Goal: Task Accomplishment & Management: Use online tool/utility

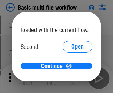
click at [71, 66] on span "Open" at bounding box center [77, 69] width 13 height 6
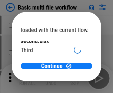
scroll to position [21, 0]
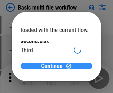
click at [53, 66] on span "Continue" at bounding box center [51, 66] width 21 height 6
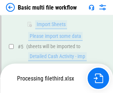
scroll to position [163, 0]
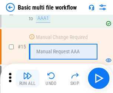
click at [27, 79] on img "button" at bounding box center [27, 76] width 9 height 9
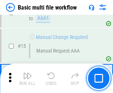
scroll to position [491, 0]
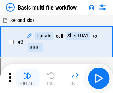
click at [27, 79] on img "button" at bounding box center [27, 76] width 9 height 9
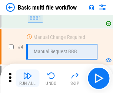
click at [27, 79] on img "button" at bounding box center [27, 76] width 9 height 9
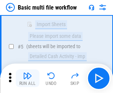
click at [27, 79] on img "button" at bounding box center [27, 76] width 9 height 9
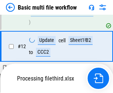
scroll to position [386, 0]
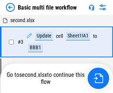
scroll to position [30, 0]
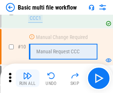
click at [27, 79] on img "button" at bounding box center [27, 76] width 9 height 9
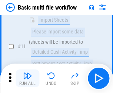
click at [27, 79] on img "button" at bounding box center [27, 76] width 9 height 9
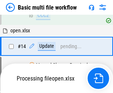
scroll to position [439, 0]
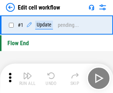
click at [27, 79] on img "button" at bounding box center [27, 76] width 9 height 9
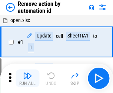
click at [27, 79] on img "button" at bounding box center [27, 76] width 9 height 9
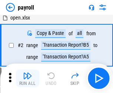
click at [27, 79] on img "button" at bounding box center [27, 76] width 9 height 9
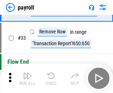
scroll to position [91, 0]
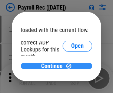
click at [53, 66] on span "Continue" at bounding box center [51, 66] width 21 height 6
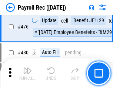
scroll to position [3932, 0]
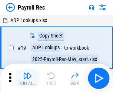
click at [27, 79] on img "button" at bounding box center [27, 76] width 9 height 9
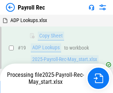
scroll to position [45, 0]
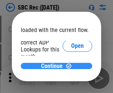
click at [53, 66] on span "Continue" at bounding box center [51, 66] width 21 height 6
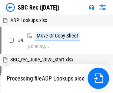
scroll to position [1, 0]
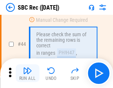
click at [27, 73] on img "button" at bounding box center [27, 70] width 9 height 9
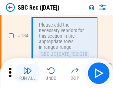
click at [27, 73] on img "button" at bounding box center [27, 70] width 9 height 9
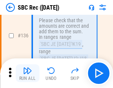
click at [27, 73] on img "button" at bounding box center [27, 70] width 9 height 9
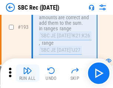
click at [27, 73] on img "button" at bounding box center [27, 70] width 9 height 9
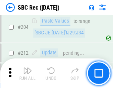
scroll to position [2107, 0]
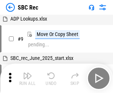
click at [27, 79] on img "button" at bounding box center [27, 76] width 9 height 9
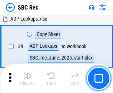
scroll to position [48, 0]
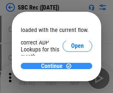
click at [53, 66] on span "Continue" at bounding box center [51, 66] width 21 height 6
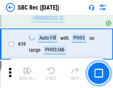
scroll to position [450, 0]
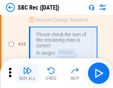
click at [27, 73] on img "button" at bounding box center [27, 70] width 9 height 9
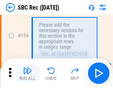
click at [27, 73] on img "button" at bounding box center [27, 70] width 9 height 9
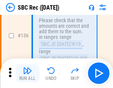
click at [27, 73] on img "button" at bounding box center [27, 70] width 9 height 9
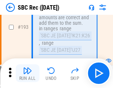
click at [27, 73] on img "button" at bounding box center [27, 70] width 9 height 9
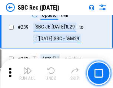
scroll to position [2370, 0]
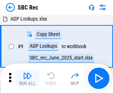
click at [27, 79] on img "button" at bounding box center [27, 76] width 9 height 9
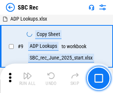
scroll to position [48, 0]
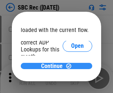
click at [53, 66] on span "Continue" at bounding box center [51, 66] width 21 height 6
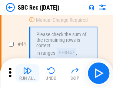
click at [27, 73] on img "button" at bounding box center [27, 70] width 9 height 9
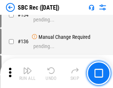
click at [27, 73] on img "button" at bounding box center [27, 70] width 9 height 9
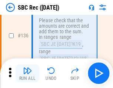
click at [27, 73] on img "button" at bounding box center [27, 70] width 9 height 9
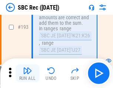
click at [27, 73] on img "button" at bounding box center [27, 70] width 9 height 9
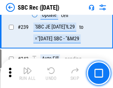
scroll to position [2370, 0]
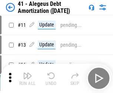
click at [27, 79] on img "button" at bounding box center [27, 76] width 9 height 9
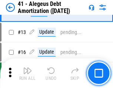
scroll to position [91, 0]
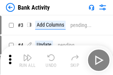
click at [27, 60] on img "button" at bounding box center [27, 57] width 9 height 9
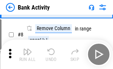
scroll to position [103, 0]
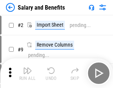
click at [27, 73] on img "button" at bounding box center [27, 70] width 9 height 9
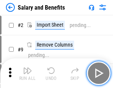
scroll to position [10, 0]
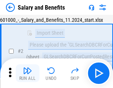
click at [27, 73] on img "button" at bounding box center [27, 70] width 9 height 9
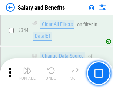
scroll to position [3454, 0]
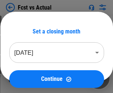
click at [27, 73] on img "button" at bounding box center [27, 76] width 9 height 9
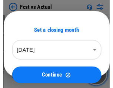
scroll to position [10, 0]
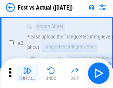
click at [27, 73] on img "button" at bounding box center [27, 70] width 9 height 9
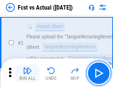
scroll to position [69, 0]
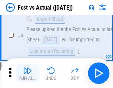
click at [27, 73] on img "button" at bounding box center [27, 70] width 9 height 9
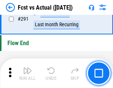
scroll to position [3492, 0]
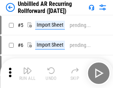
click at [27, 73] on img "button" at bounding box center [27, 70] width 9 height 9
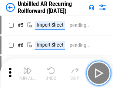
scroll to position [16, 0]
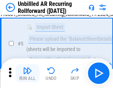
click at [27, 73] on img "button" at bounding box center [27, 70] width 9 height 9
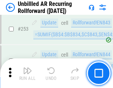
scroll to position [2506, 0]
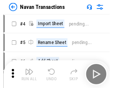
scroll to position [12, 0]
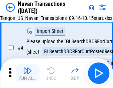
click at [27, 73] on img "button" at bounding box center [27, 70] width 9 height 9
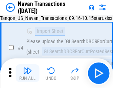
click at [27, 73] on img "button" at bounding box center [27, 70] width 9 height 9
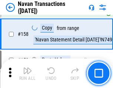
scroll to position [2392, 0]
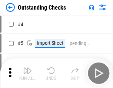
click at [27, 73] on img "button" at bounding box center [27, 70] width 9 height 9
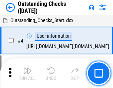
scroll to position [31, 0]
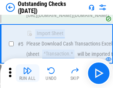
click at [27, 73] on img "button" at bounding box center [27, 70] width 9 height 9
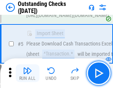
scroll to position [77, 0]
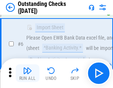
click at [27, 73] on img "button" at bounding box center [27, 70] width 9 height 9
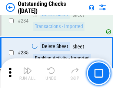
scroll to position [2240, 0]
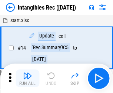
click at [27, 79] on img "button" at bounding box center [27, 76] width 9 height 9
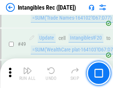
scroll to position [287, 0]
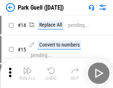
click at [27, 73] on img "button" at bounding box center [27, 70] width 9 height 9
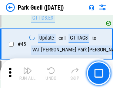
scroll to position [923, 0]
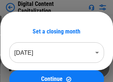
click at [27, 62] on img "button" at bounding box center [27, 64] width 9 height 9
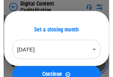
scroll to position [21, 0]
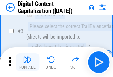
click at [27, 62] on img "button" at bounding box center [27, 59] width 9 height 9
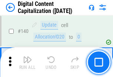
scroll to position [782, 0]
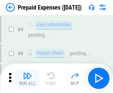
click at [27, 73] on img "button" at bounding box center [27, 76] width 9 height 9
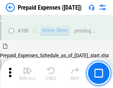
scroll to position [1985, 0]
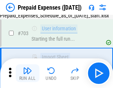
click at [27, 73] on img "button" at bounding box center [27, 70] width 9 height 9
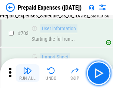
scroll to position [2029, 0]
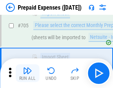
click at [27, 73] on img "button" at bounding box center [27, 70] width 9 height 9
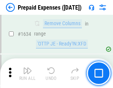
scroll to position [7183, 0]
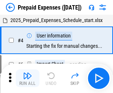
click at [27, 79] on img "button" at bounding box center [27, 76] width 9 height 9
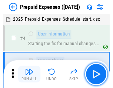
scroll to position [32, 0]
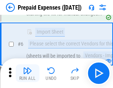
click at [27, 73] on img "button" at bounding box center [27, 70] width 9 height 9
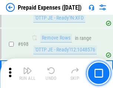
scroll to position [2569, 0]
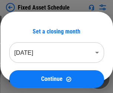
click at [27, 79] on img "button" at bounding box center [27, 76] width 9 height 9
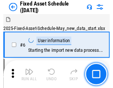
scroll to position [40, 0]
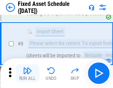
click at [27, 73] on img "button" at bounding box center [27, 70] width 9 height 9
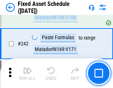
scroll to position [2285, 0]
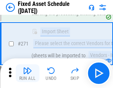
click at [27, 73] on img "button" at bounding box center [27, 70] width 9 height 9
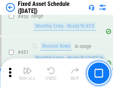
scroll to position [3298, 0]
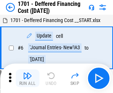
click at [27, 79] on img "button" at bounding box center [27, 76] width 9 height 9
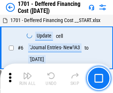
scroll to position [89, 0]
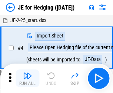
click at [27, 73] on img "button" at bounding box center [27, 76] width 9 height 9
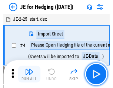
scroll to position [1, 0]
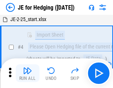
click at [27, 73] on img "button" at bounding box center [27, 70] width 9 height 9
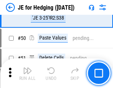
scroll to position [478, 0]
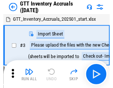
scroll to position [1, 0]
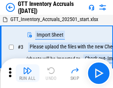
click at [27, 73] on img "button" at bounding box center [27, 70] width 9 height 9
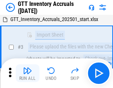
click at [27, 73] on img "button" at bounding box center [27, 70] width 9 height 9
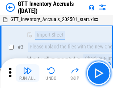
scroll to position [48, 0]
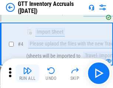
click at [27, 73] on img "button" at bounding box center [27, 70] width 9 height 9
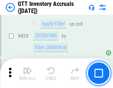
scroll to position [5600, 0]
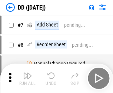
click at [27, 79] on img "button" at bounding box center [27, 76] width 9 height 9
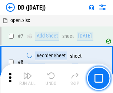
scroll to position [71, 0]
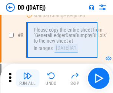
click at [27, 79] on img "button" at bounding box center [27, 76] width 9 height 9
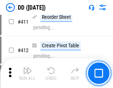
scroll to position [3301, 0]
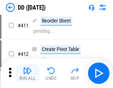
click at [27, 73] on img "button" at bounding box center [27, 70] width 9 height 9
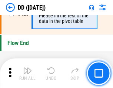
scroll to position [3531, 0]
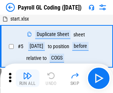
click at [27, 79] on img "button" at bounding box center [27, 76] width 9 height 9
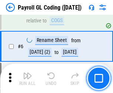
scroll to position [89, 0]
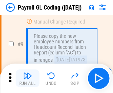
click at [27, 79] on img "button" at bounding box center [27, 76] width 9 height 9
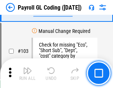
scroll to position [1731, 0]
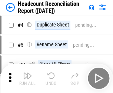
click at [27, 79] on img "button" at bounding box center [27, 76] width 9 height 9
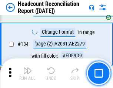
scroll to position [887, 0]
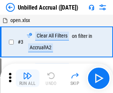
click at [27, 79] on img "button" at bounding box center [27, 76] width 9 height 9
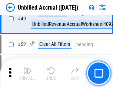
scroll to position [669, 0]
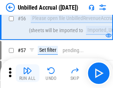
click at [27, 73] on img "button" at bounding box center [27, 70] width 9 height 9
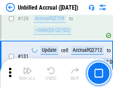
scroll to position [2197, 0]
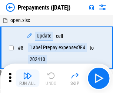
click at [27, 79] on img "button" at bounding box center [27, 76] width 9 height 9
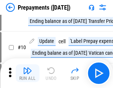
scroll to position [46, 0]
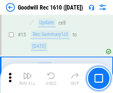
scroll to position [126, 0]
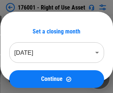
click at [27, 79] on img "button" at bounding box center [27, 76] width 9 height 9
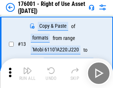
scroll to position [48, 0]
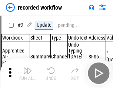
click at [27, 73] on img "button" at bounding box center [27, 70] width 9 height 9
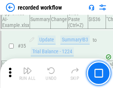
scroll to position [2306, 0]
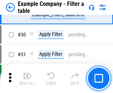
scroll to position [675, 0]
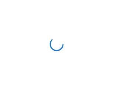
scroll to position [11, 0]
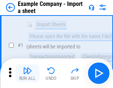
click at [27, 73] on img "button" at bounding box center [27, 70] width 9 height 9
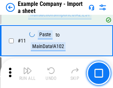
scroll to position [163, 0]
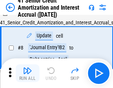
click at [27, 73] on img "button" at bounding box center [27, 70] width 9 height 9
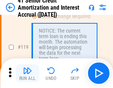
click at [27, 73] on img "button" at bounding box center [27, 70] width 9 height 9
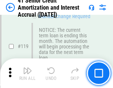
scroll to position [696, 0]
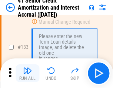
click at [27, 73] on img "button" at bounding box center [27, 70] width 9 height 9
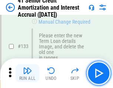
scroll to position [771, 0]
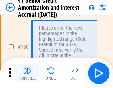
click at [27, 73] on img "button" at bounding box center [27, 70] width 9 height 9
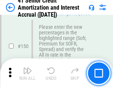
scroll to position [848, 0]
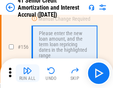
click at [27, 73] on img "button" at bounding box center [27, 70] width 9 height 9
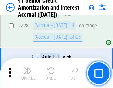
scroll to position [1652, 0]
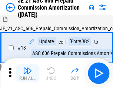
click at [27, 73] on img "button" at bounding box center [27, 70] width 9 height 9
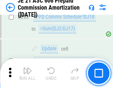
scroll to position [1358, 0]
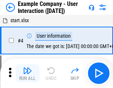
click at [27, 73] on img "button" at bounding box center [27, 70] width 9 height 9
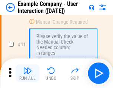
click at [27, 73] on img "button" at bounding box center [27, 70] width 9 height 9
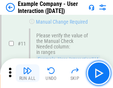
scroll to position [160, 0]
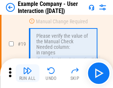
click at [27, 73] on img "button" at bounding box center [27, 70] width 9 height 9
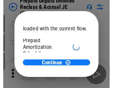
scroll to position [44, 0]
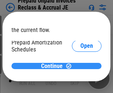
click at [53, 66] on span "Continue" at bounding box center [51, 66] width 21 height 6
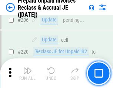
scroll to position [956, 0]
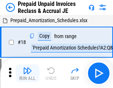
click at [27, 73] on img "button" at bounding box center [27, 70] width 9 height 9
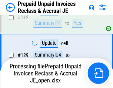
scroll to position [602, 0]
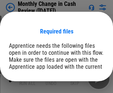
click at [83, 88] on span "Open" at bounding box center [89, 91] width 13 height 6
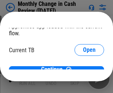
click at [83, 70] on span "Open" at bounding box center [89, 73] width 13 height 6
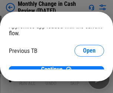
scroll to position [24, 0]
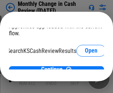
scroll to position [46, 30]
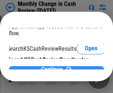
click at [53, 67] on span "Continue" at bounding box center [51, 70] width 21 height 6
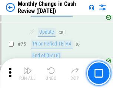
scroll to position [528, 0]
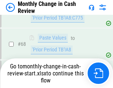
scroll to position [528, 0]
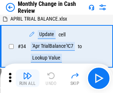
click at [27, 79] on img "button" at bounding box center [27, 76] width 9 height 9
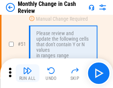
click at [27, 73] on img "button" at bounding box center [27, 70] width 9 height 9
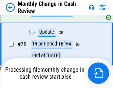
scroll to position [528, 0]
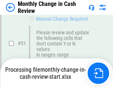
scroll to position [528, 0]
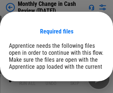
click at [83, 88] on span "Open" at bounding box center [89, 91] width 13 height 6
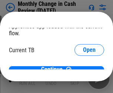
click at [83, 70] on span "Open" at bounding box center [89, 73] width 13 height 6
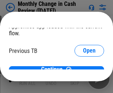
scroll to position [24, 0]
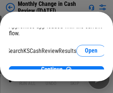
scroll to position [46, 30]
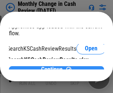
click at [53, 67] on span "Continue" at bounding box center [51, 70] width 21 height 6
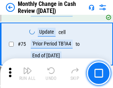
scroll to position [528, 0]
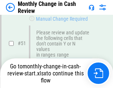
scroll to position [528, 0]
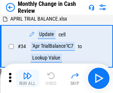
click at [27, 79] on img "button" at bounding box center [27, 76] width 9 height 9
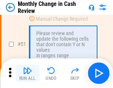
click at [27, 73] on img "button" at bounding box center [27, 70] width 9 height 9
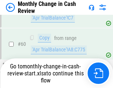
scroll to position [528, 0]
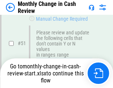
scroll to position [528, 0]
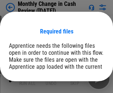
click at [83, 88] on span "Open" at bounding box center [89, 91] width 13 height 6
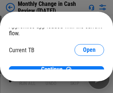
click at [83, 70] on span "Open" at bounding box center [89, 73] width 13 height 6
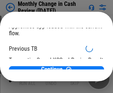
scroll to position [24, 0]
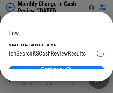
scroll to position [46, 30]
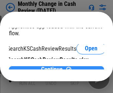
click at [53, 67] on span "Continue" at bounding box center [51, 70] width 21 height 6
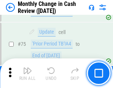
scroll to position [528, 0]
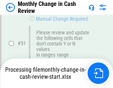
scroll to position [528, 0]
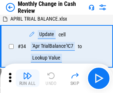
click at [27, 79] on img "button" at bounding box center [27, 76] width 9 height 9
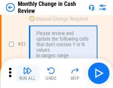
click at [27, 73] on img "button" at bounding box center [27, 70] width 9 height 9
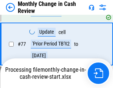
scroll to position [528, 0]
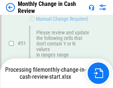
scroll to position [528, 0]
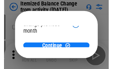
scroll to position [54, 0]
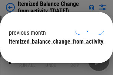
click at [53, 53] on span "Continue" at bounding box center [51, 56] width 21 height 6
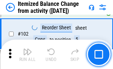
scroll to position [1234, 0]
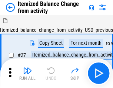
scroll to position [11, 0]
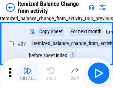
click at [27, 73] on img "button" at bounding box center [27, 70] width 9 height 9
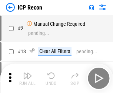
scroll to position [3, 0]
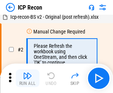
click at [27, 79] on img "button" at bounding box center [27, 76] width 9 height 9
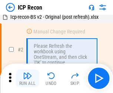
click at [27, 79] on img "button" at bounding box center [27, 76] width 9 height 9
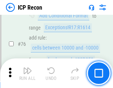
scroll to position [663, 0]
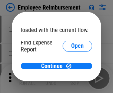
click at [71, 86] on span "Open" at bounding box center [77, 89] width 13 height 6
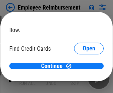
scroll to position [43, 0]
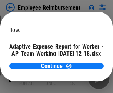
click at [82, 62] on span "Open" at bounding box center [88, 65] width 13 height 6
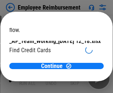
scroll to position [77, 0]
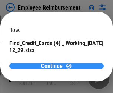
click at [53, 66] on span "Continue" at bounding box center [51, 66] width 21 height 6
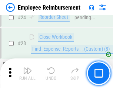
scroll to position [345, 0]
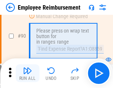
click at [27, 73] on img "button" at bounding box center [27, 70] width 9 height 9
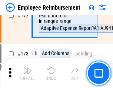
click at [27, 73] on img "button" at bounding box center [27, 70] width 9 height 9
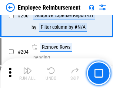
scroll to position [1867, 0]
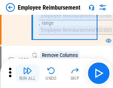
click at [27, 73] on img "button" at bounding box center [27, 70] width 9 height 9
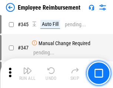
scroll to position [3669, 0]
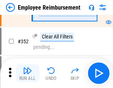
click at [27, 73] on img "button" at bounding box center [27, 70] width 9 height 9
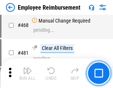
scroll to position [4510, 0]
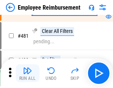
click at [27, 73] on img "button" at bounding box center [27, 70] width 9 height 9
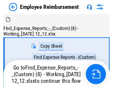
scroll to position [25, 0]
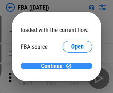
click at [53, 66] on span "Continue" at bounding box center [51, 66] width 21 height 6
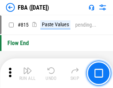
scroll to position [6604, 0]
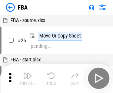
scroll to position [7, 0]
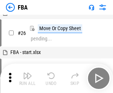
click at [27, 79] on img "button" at bounding box center [27, 76] width 9 height 9
